Goal: Task Accomplishment & Management: Manage account settings

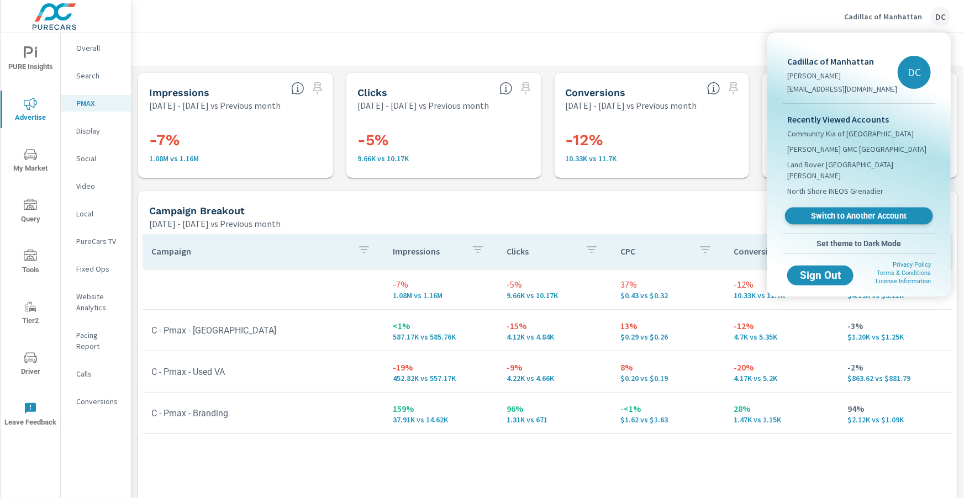
click at [840, 211] on span "Switch to Another Account" at bounding box center [858, 216] width 135 height 10
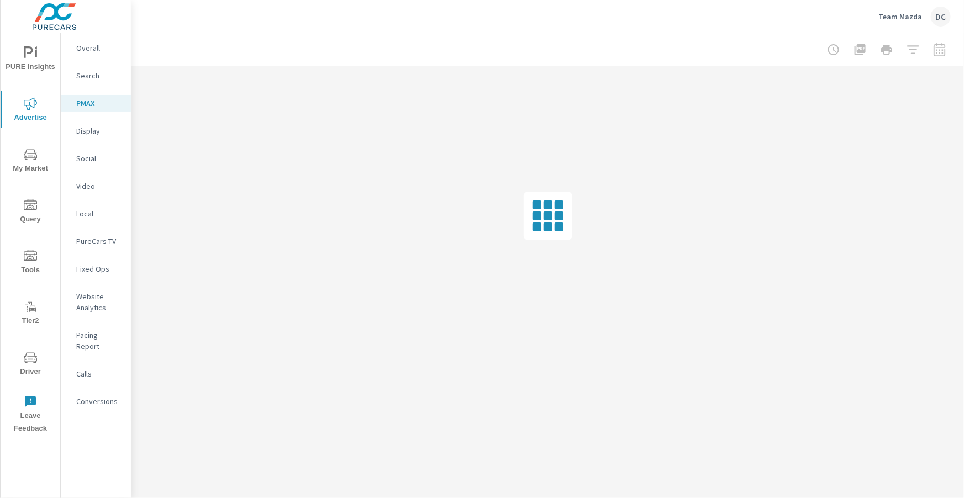
click at [87, 45] on p "Overall" at bounding box center [99, 48] width 46 height 11
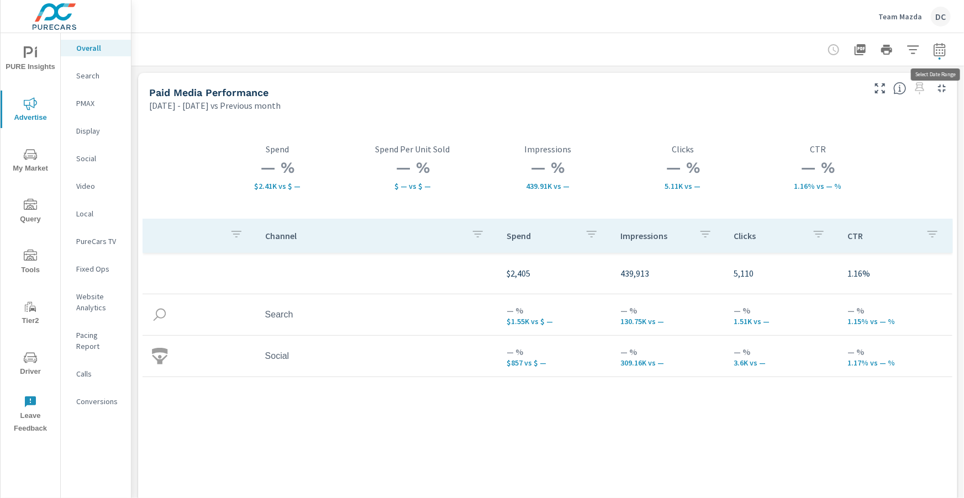
click at [939, 53] on icon "button" at bounding box center [939, 51] width 7 height 4
select select "Previous month"
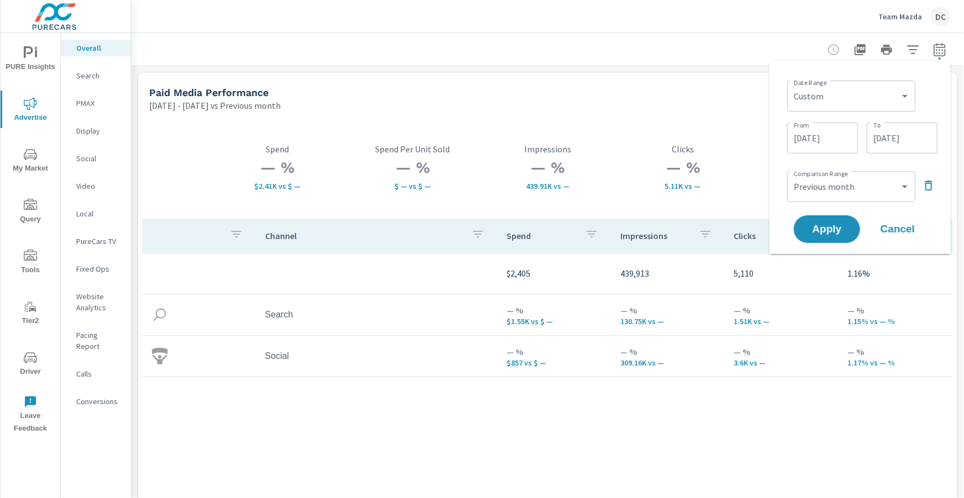
click at [933, 184] on icon "button" at bounding box center [928, 185] width 13 height 13
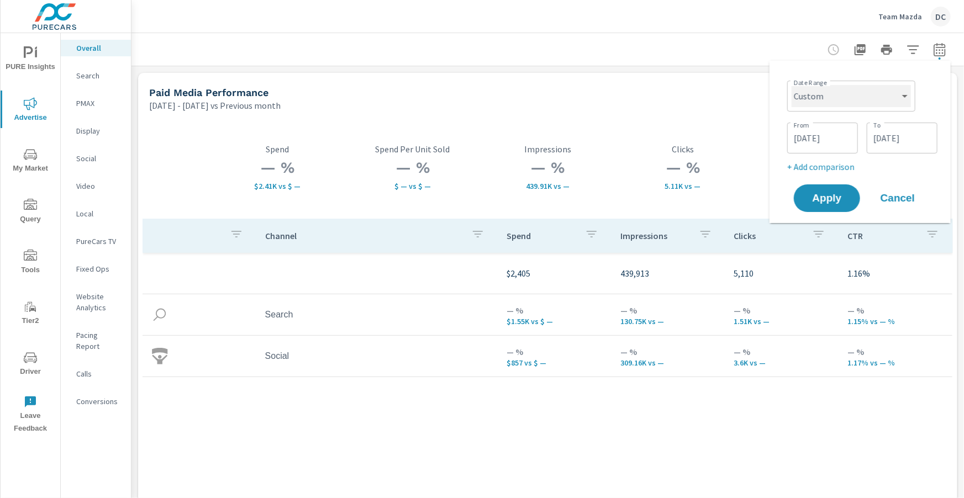
click at [900, 102] on select "Custom Yesterday Last week Last 7 days Last 14 days Last 30 days Last 45 days L…" at bounding box center [851, 96] width 119 height 22
click at [792, 85] on select "Custom Yesterday Last week Last 7 days Last 14 days Last 30 days Last 45 days L…" at bounding box center [851, 96] width 119 height 22
select select "Month to date"
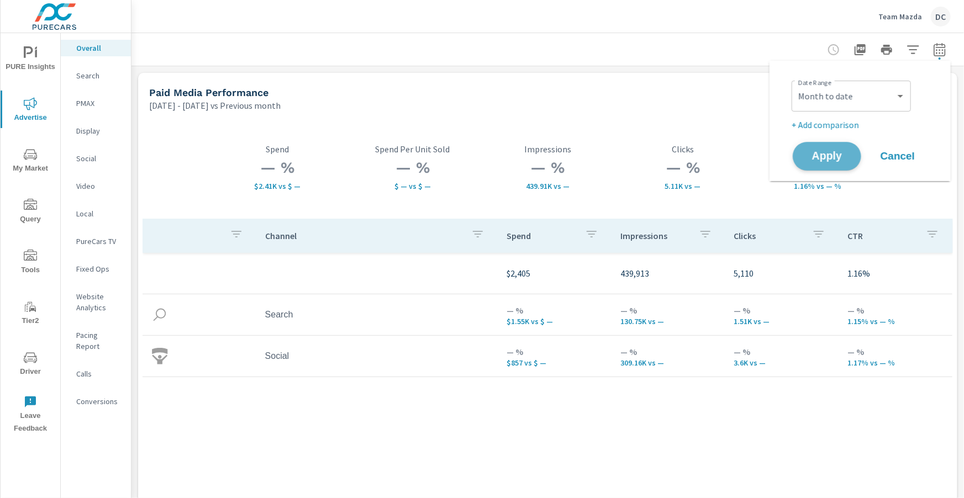
click at [836, 152] on span "Apply" at bounding box center [826, 156] width 45 height 10
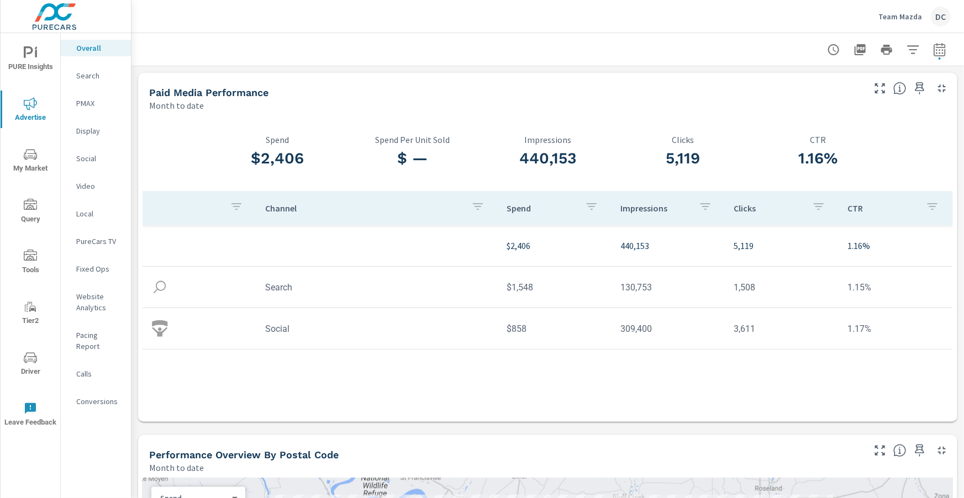
click at [899, 22] on div "Team Mazda DC" at bounding box center [914, 17] width 72 height 20
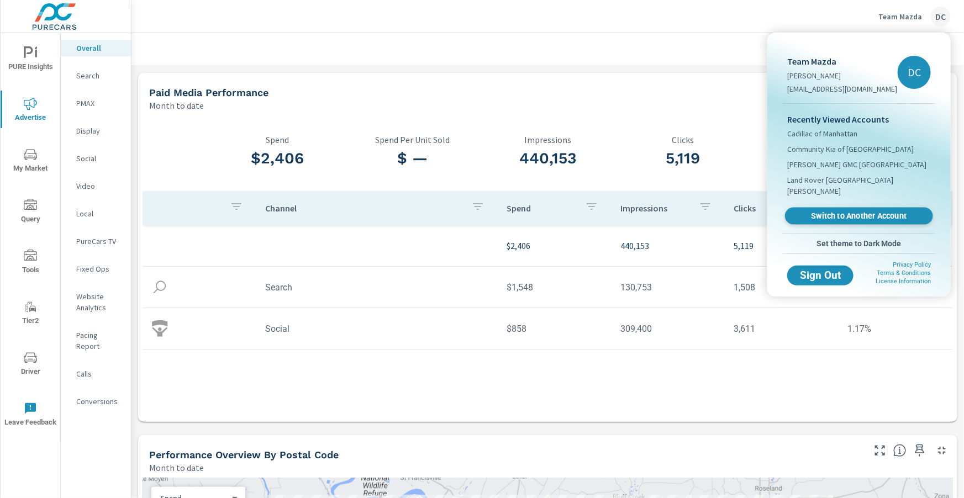
click at [841, 211] on span "Switch to Another Account" at bounding box center [858, 216] width 135 height 10
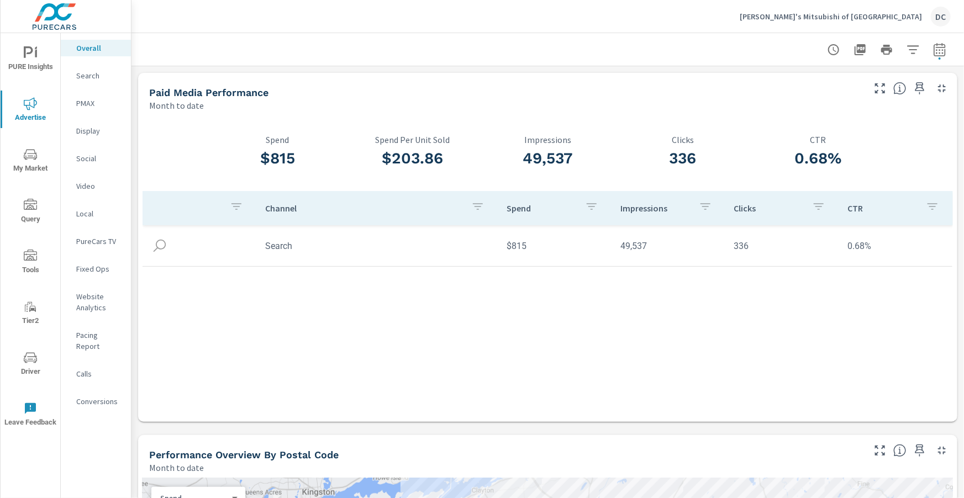
click at [32, 352] on icon "nav menu" at bounding box center [30, 357] width 13 height 10
